Goal: Navigation & Orientation: Find specific page/section

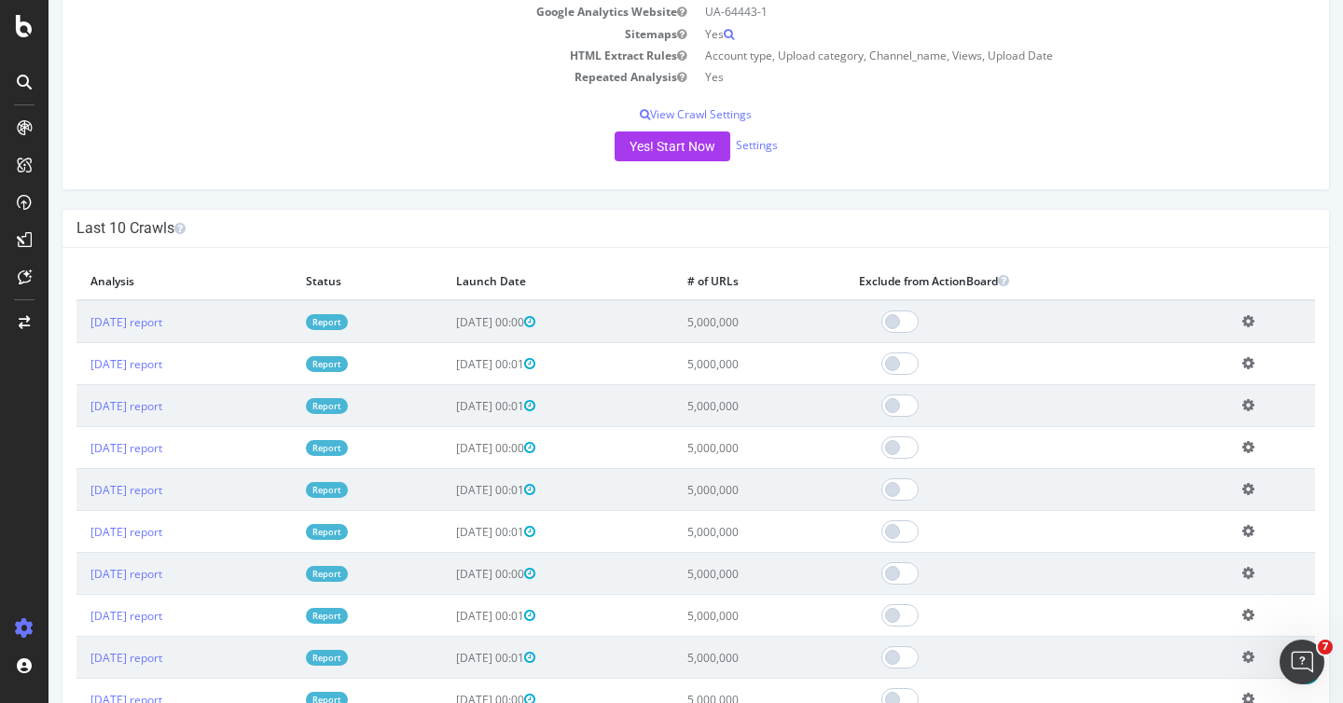
scroll to position [365, 0]
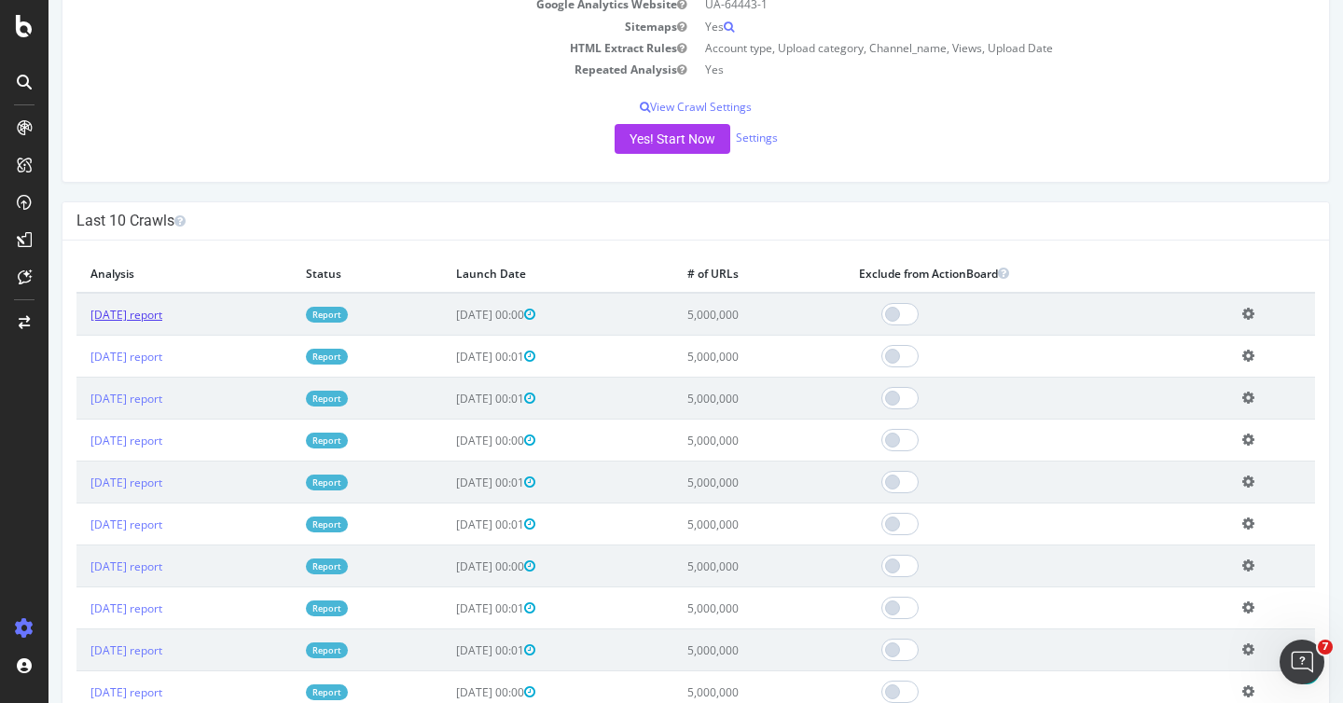
click at [131, 310] on link "[DATE] report" at bounding box center [126, 315] width 72 height 16
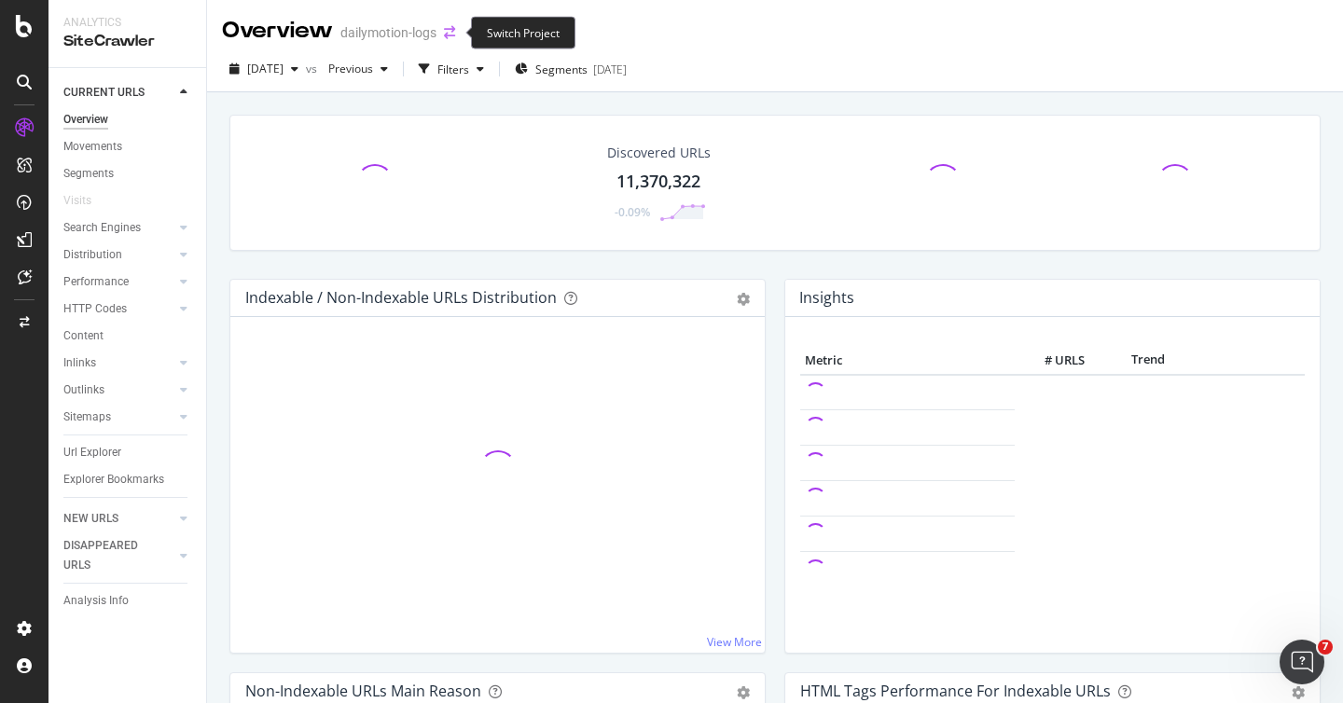
click at [447, 28] on icon "arrow-right-arrow-left" at bounding box center [449, 32] width 11 height 13
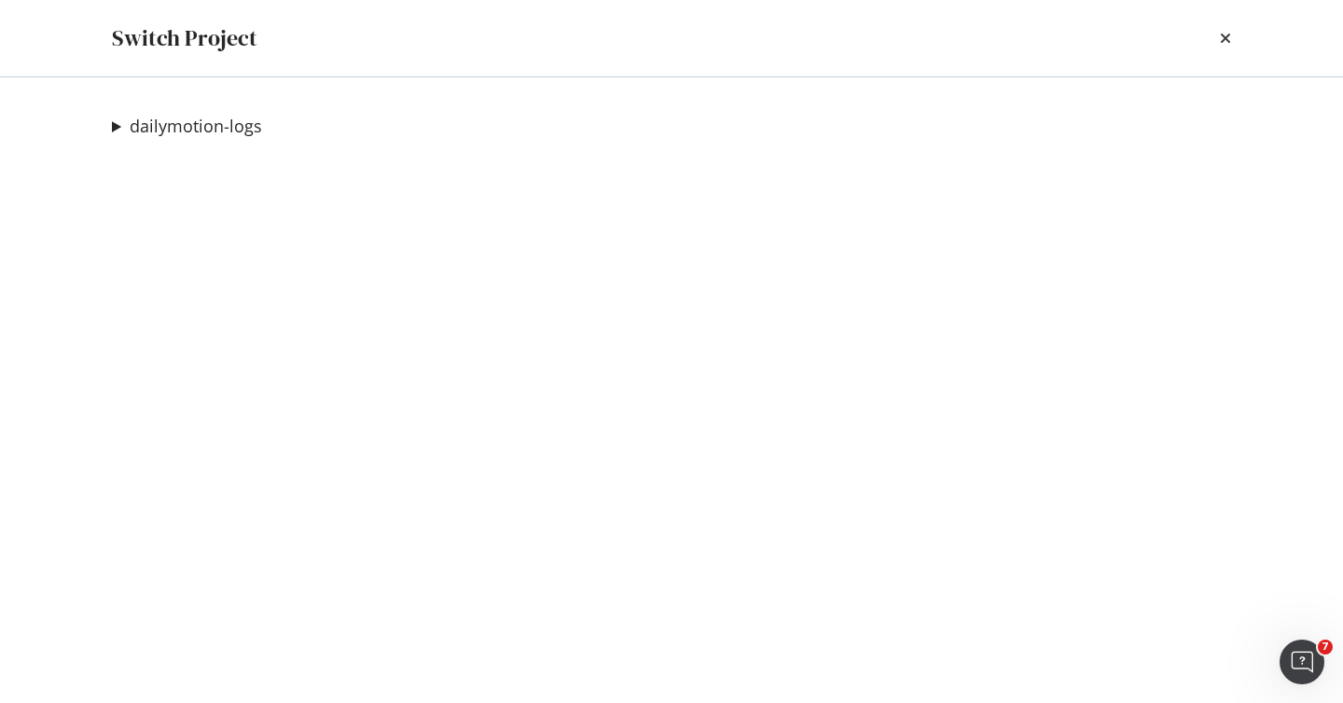
click at [119, 131] on summary "dailymotion-logs" at bounding box center [187, 127] width 150 height 24
click at [206, 169] on link "Dailymotion preprod" at bounding box center [216, 164] width 179 height 20
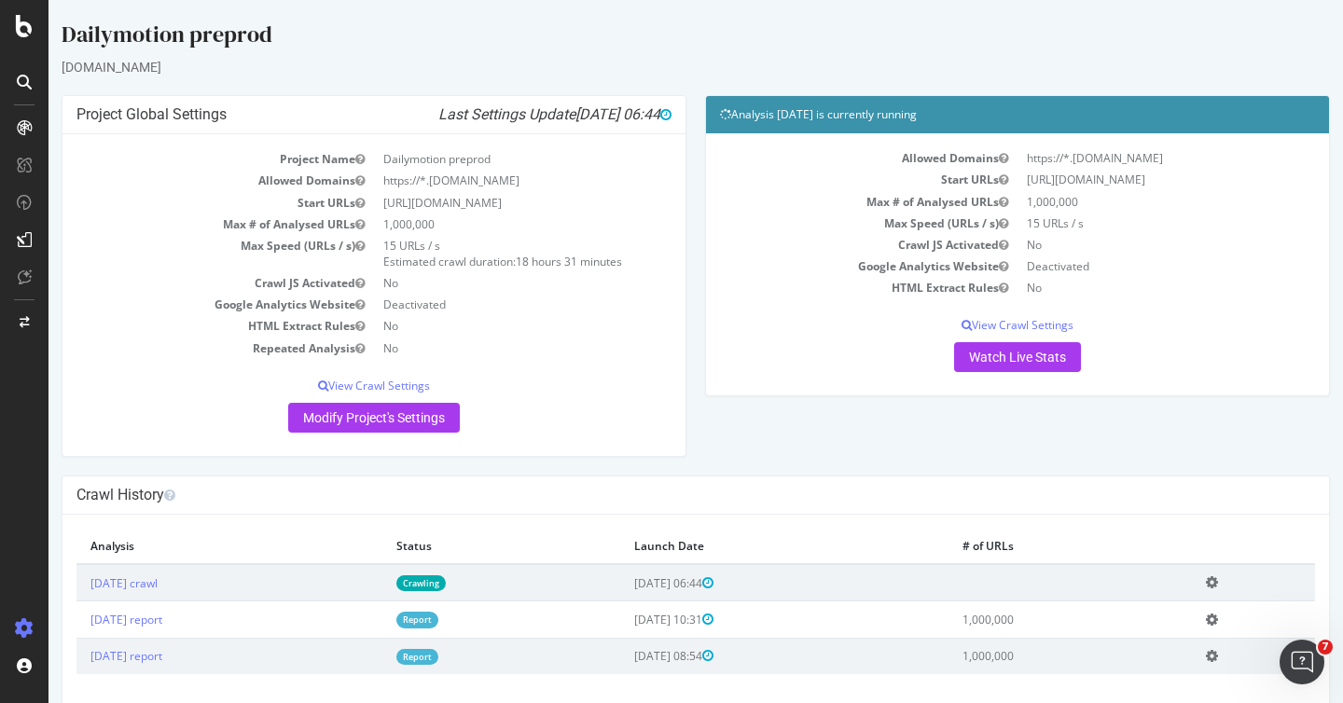
scroll to position [24, 0]
